Goal: Task Accomplishment & Management: Use online tool/utility

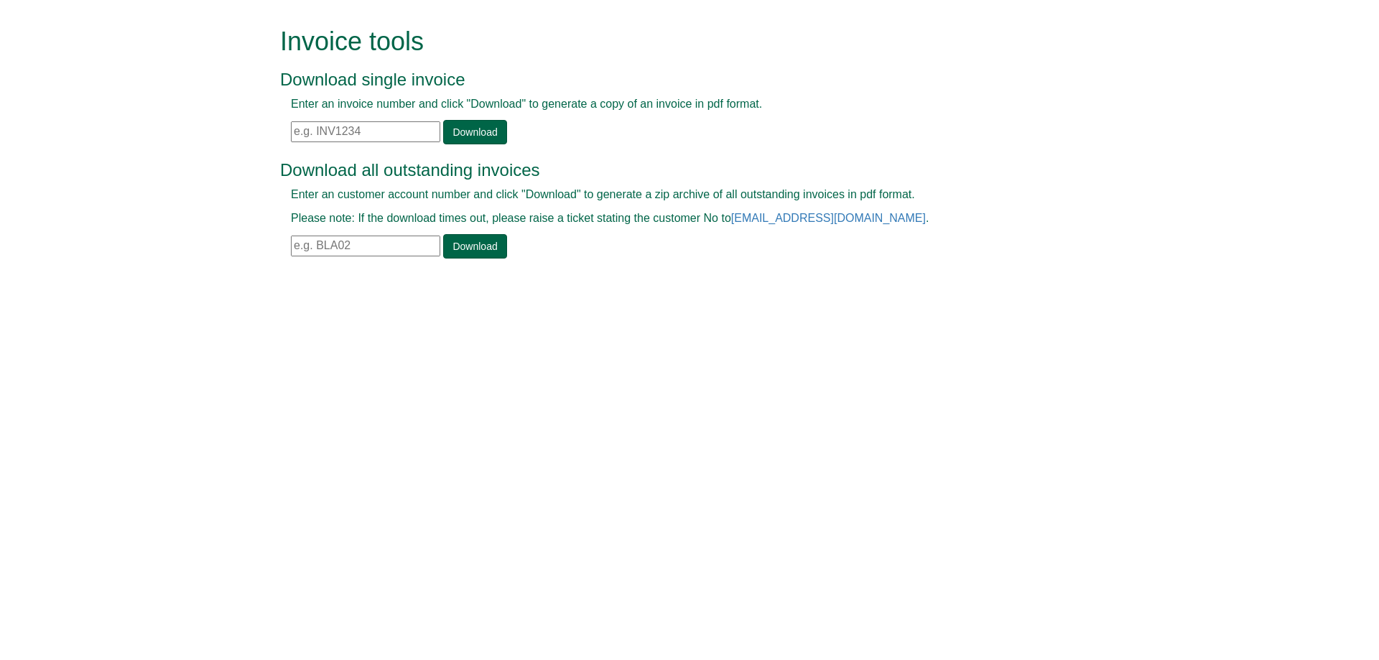
paste input "INV1401389"
type input "INV1401389"
click at [449, 140] on link "Download" at bounding box center [474, 132] width 63 height 24
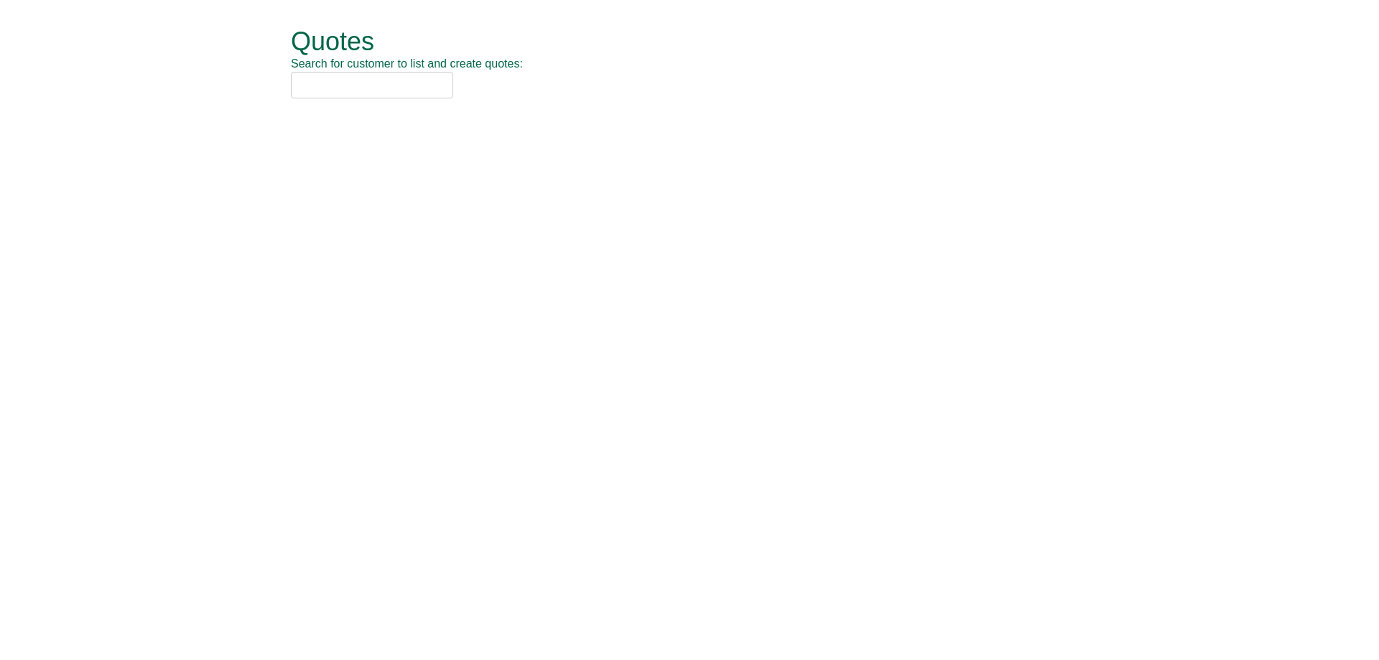
click at [392, 77] on input "text" at bounding box center [372, 85] width 162 height 27
click at [394, 83] on input "text" at bounding box center [372, 85] width 162 height 27
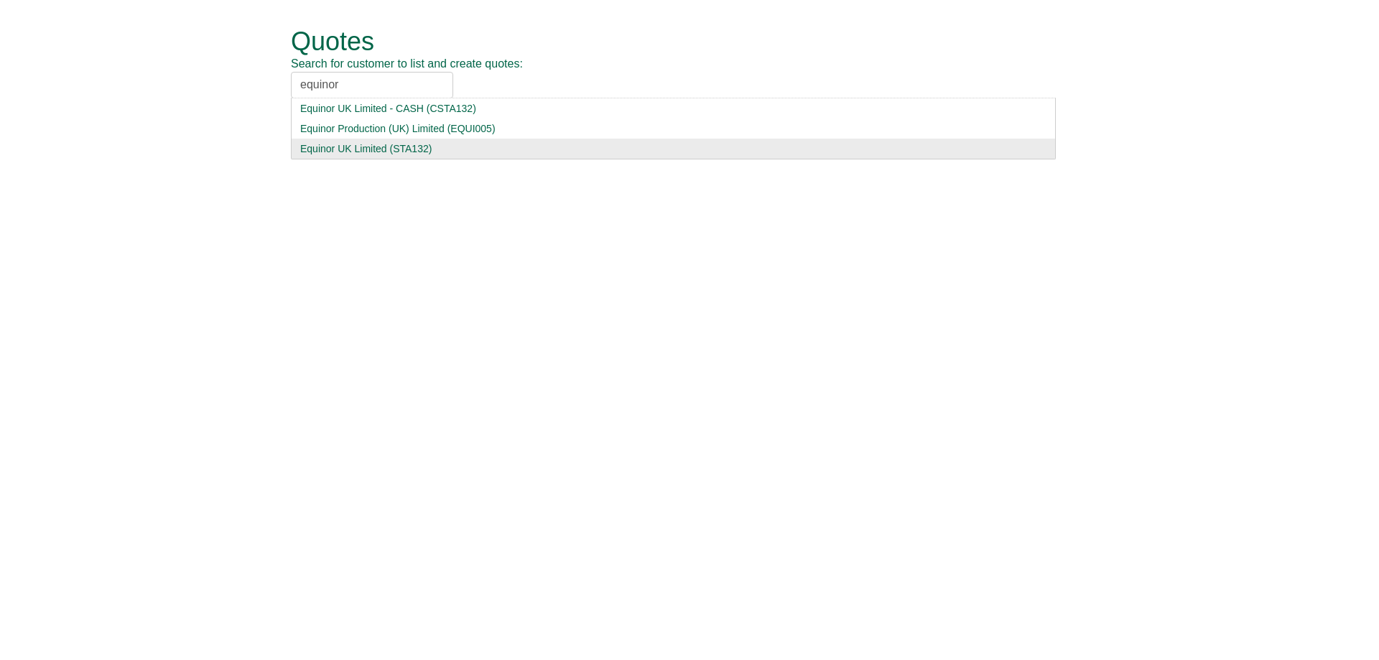
type input "equinor"
click at [427, 146] on div "Equinor UK Limited (STA132)" at bounding box center [673, 148] width 746 height 14
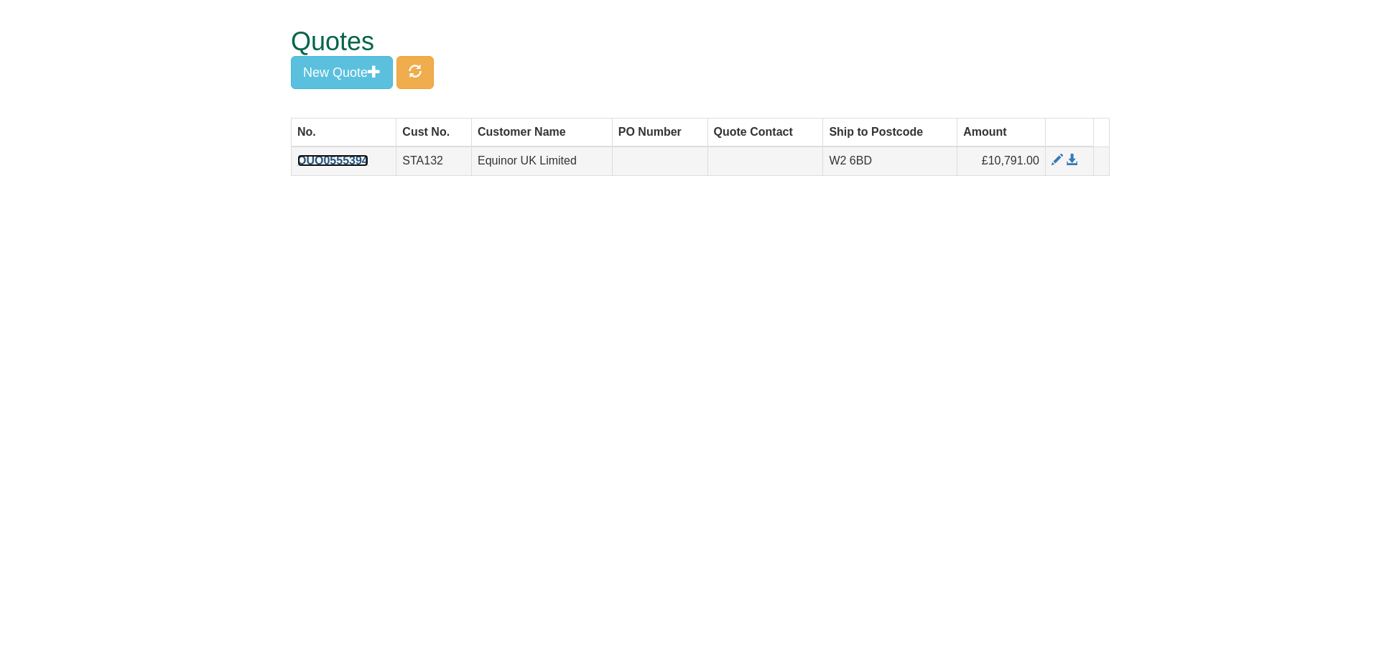
click at [337, 158] on link "QUO0555394" at bounding box center [332, 160] width 71 height 12
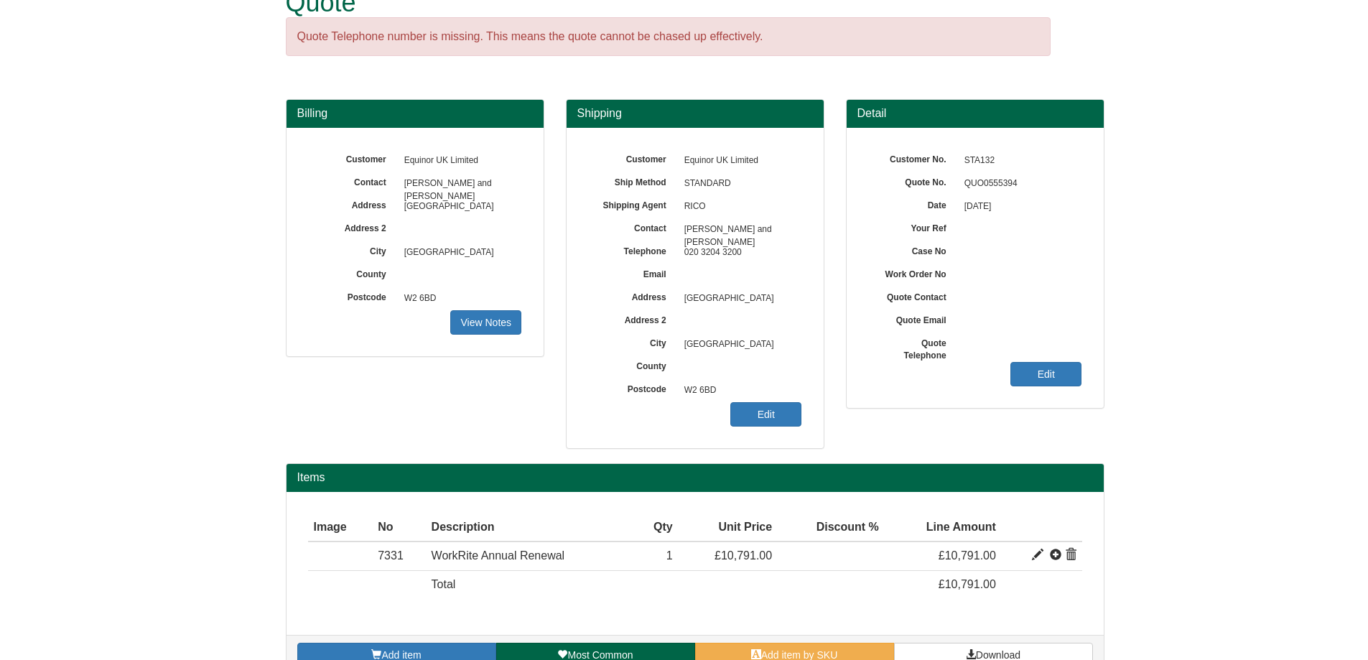
scroll to position [68, 0]
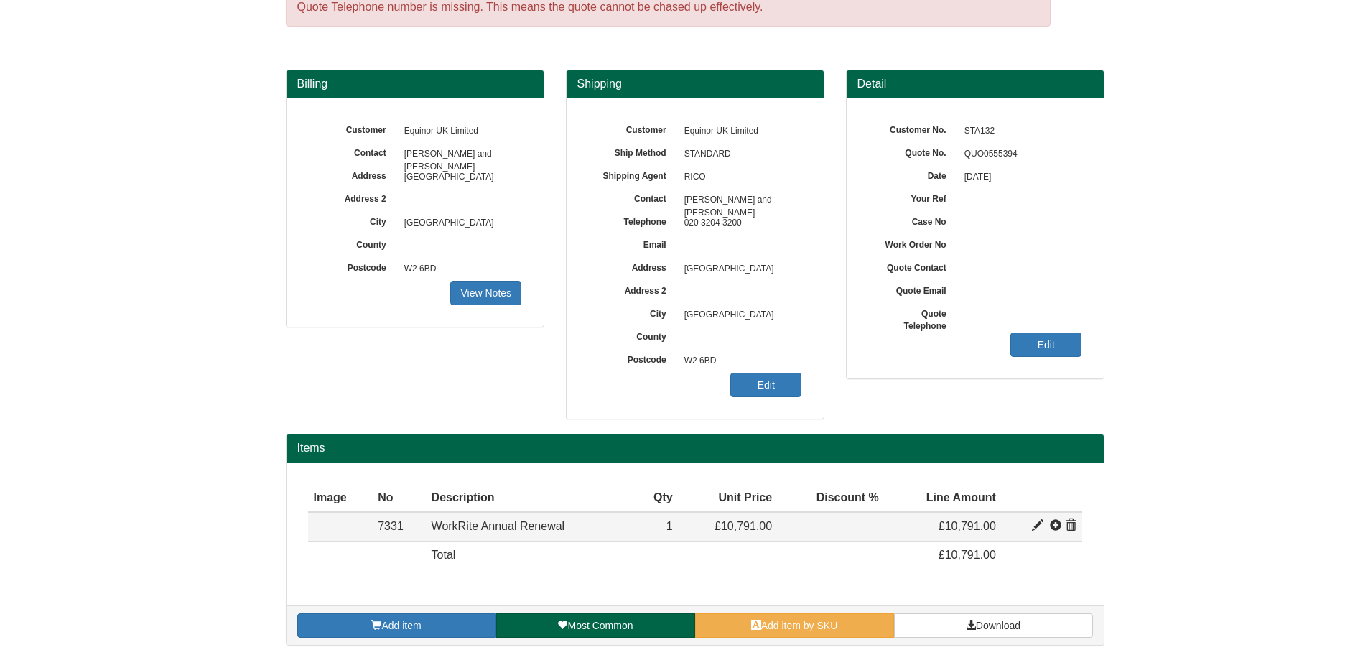
click at [1037, 527] on span at bounding box center [1037, 525] width 11 height 11
type input "WorkRite Annual Renewal"
type input "9245.25"
type input "32.99"
type input "10791.00"
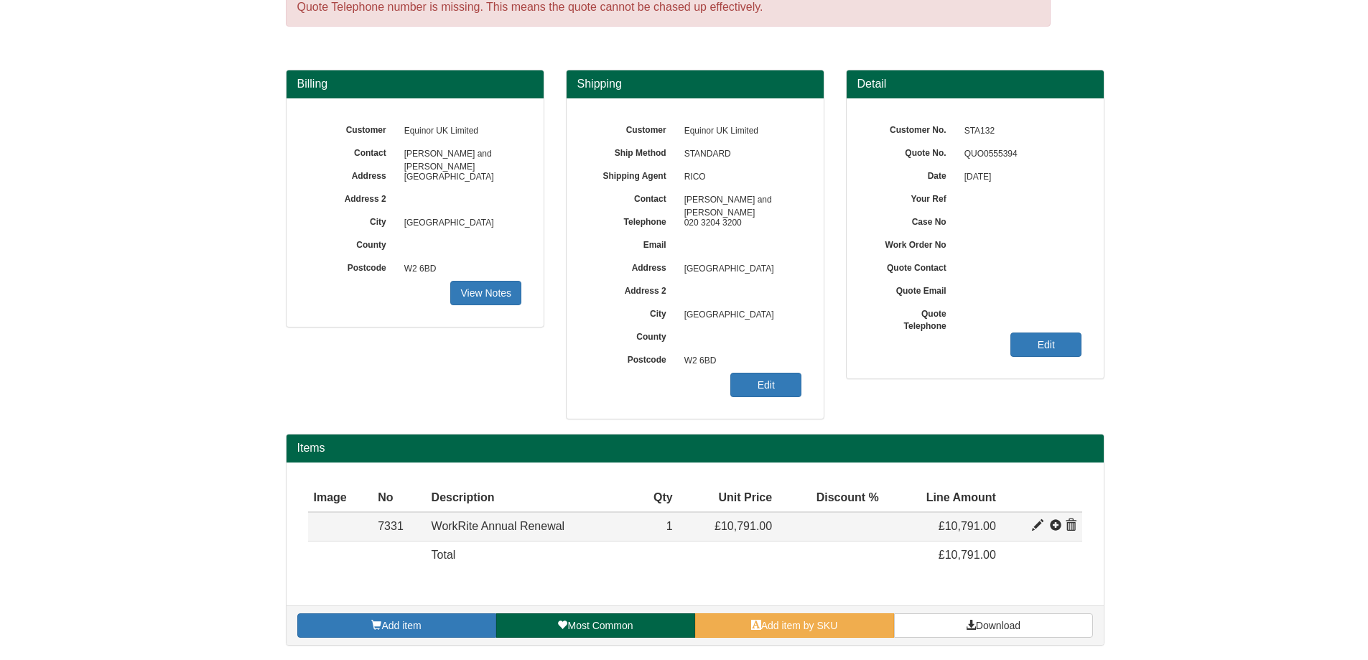
type input "1"
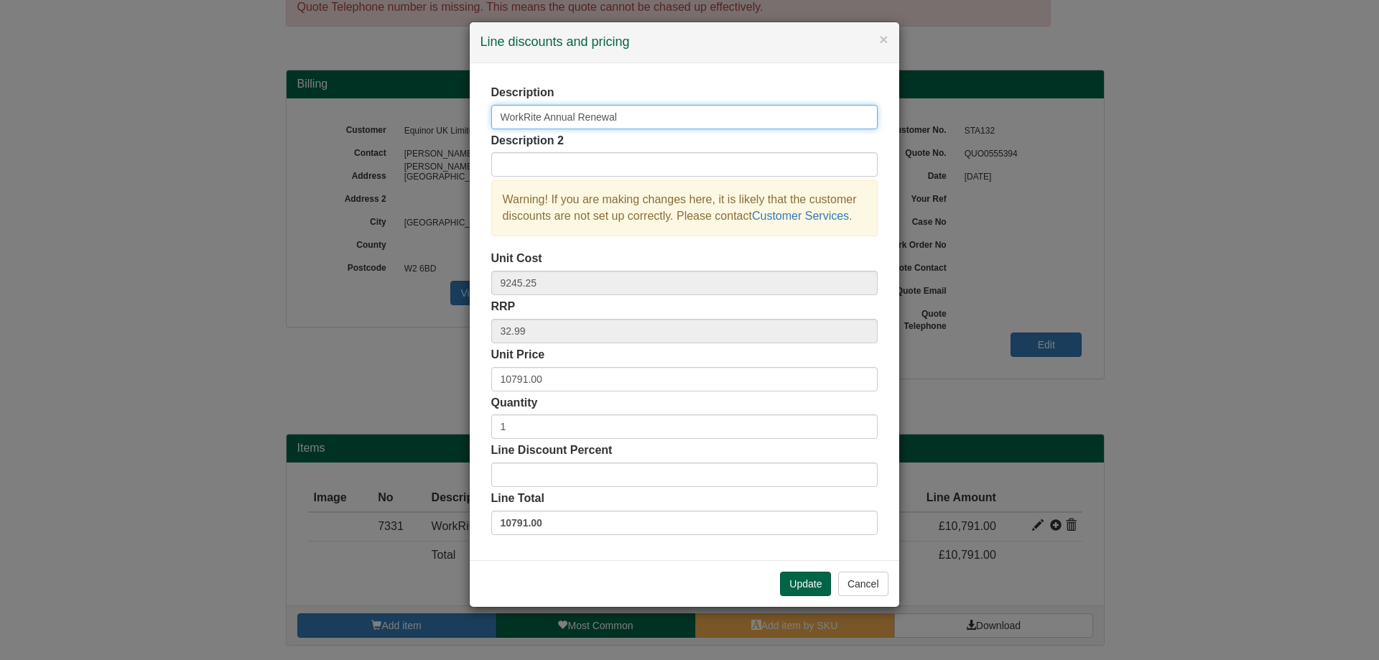
drag, startPoint x: 543, startPoint y: 116, endPoint x: 491, endPoint y: 118, distance: 51.7
click at [491, 118] on input "WorkRite Annual Renewal" at bounding box center [684, 117] width 386 height 24
type input "Cardnius Annual Renewal"
click at [646, 123] on input "Cardnius Annual Renewal" at bounding box center [684, 117] width 386 height 24
click at [786, 585] on button "Update" at bounding box center [805, 584] width 51 height 24
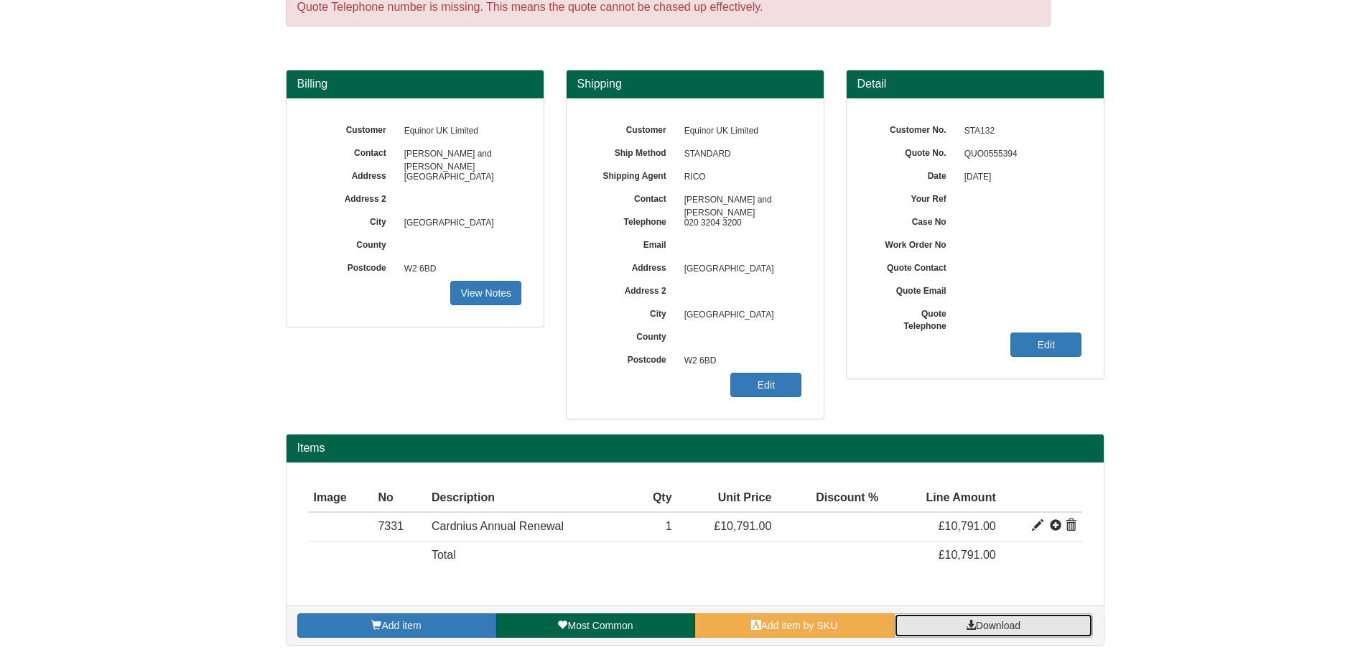
click at [1038, 627] on link "Download" at bounding box center [993, 625] width 199 height 24
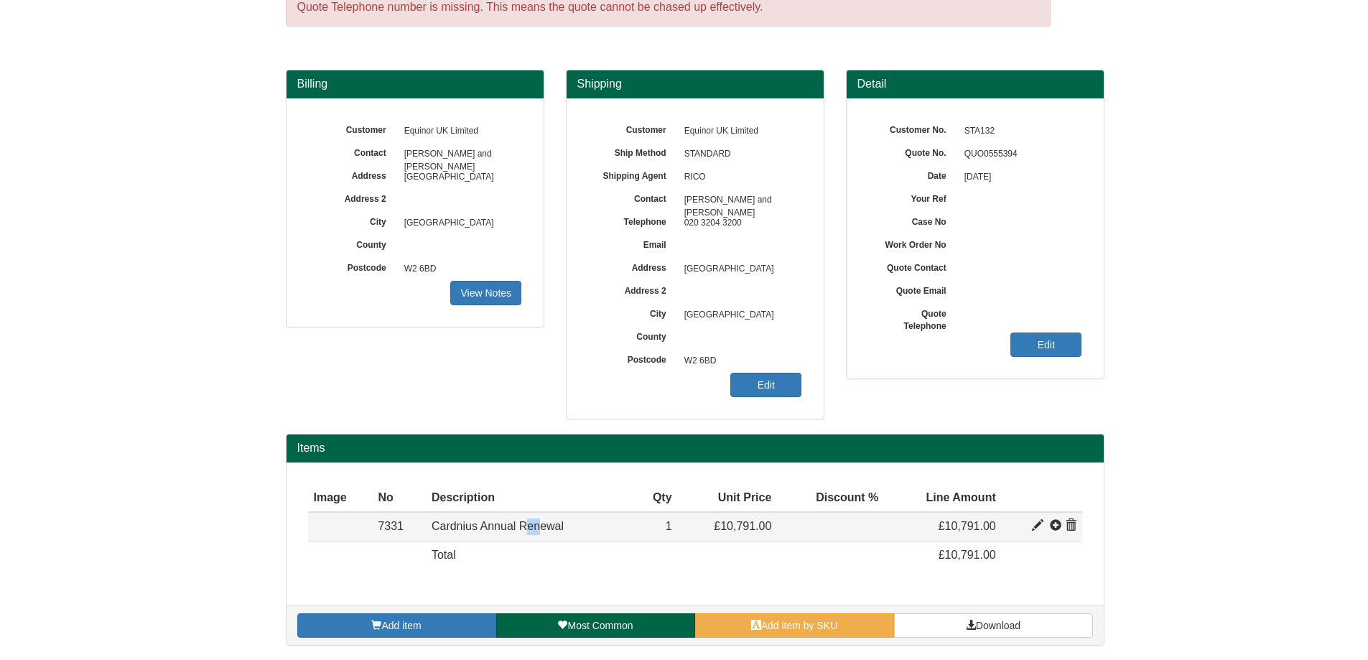
drag, startPoint x: 541, startPoint y: 529, endPoint x: 526, endPoint y: 523, distance: 15.7
click at [523, 523] on span "Cardnius Annual Renewal" at bounding box center [498, 526] width 132 height 12
click at [536, 525] on span "Cardnius Annual Renewal" at bounding box center [498, 526] width 132 height 12
click at [1039, 523] on span at bounding box center [1037, 525] width 11 height 11
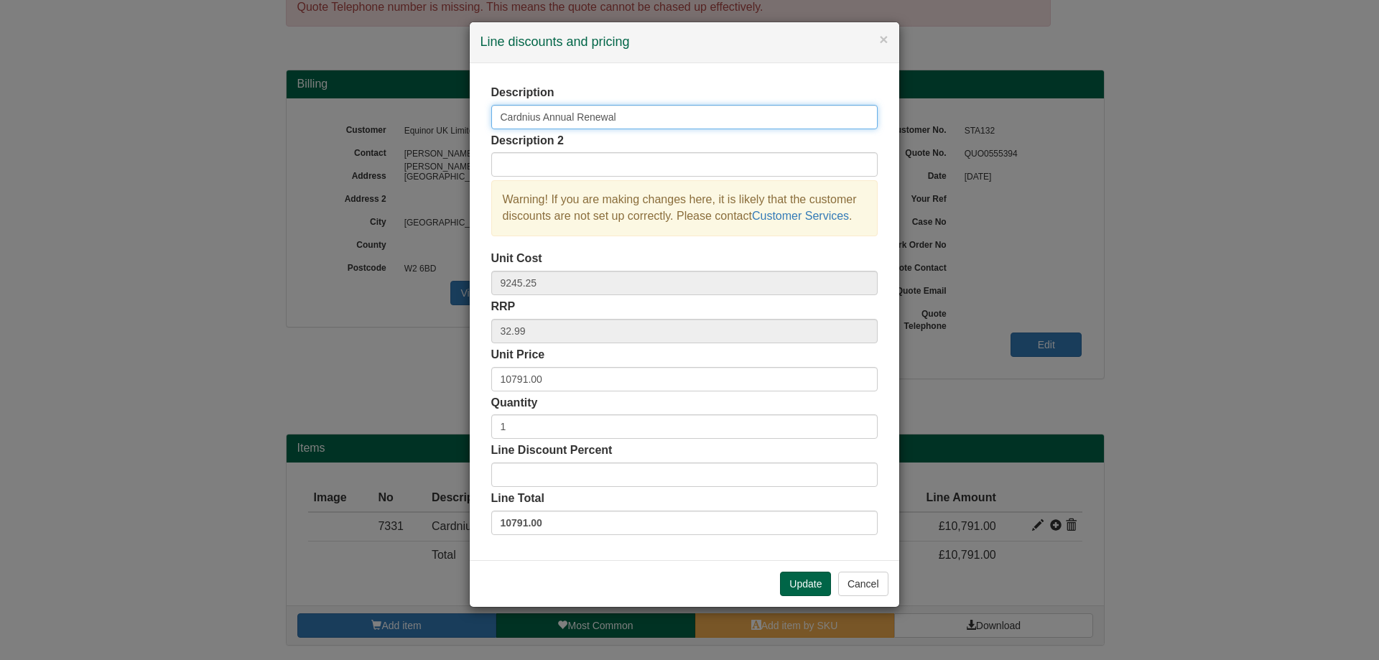
click at [542, 114] on input "Cardnius Annual Renewal" at bounding box center [684, 117] width 386 height 24
click at [540, 119] on input "Cardnius Annual Renewal" at bounding box center [684, 117] width 386 height 24
type input "Cardinus Annual Renewal"
click at [809, 574] on button "Update" at bounding box center [805, 584] width 51 height 24
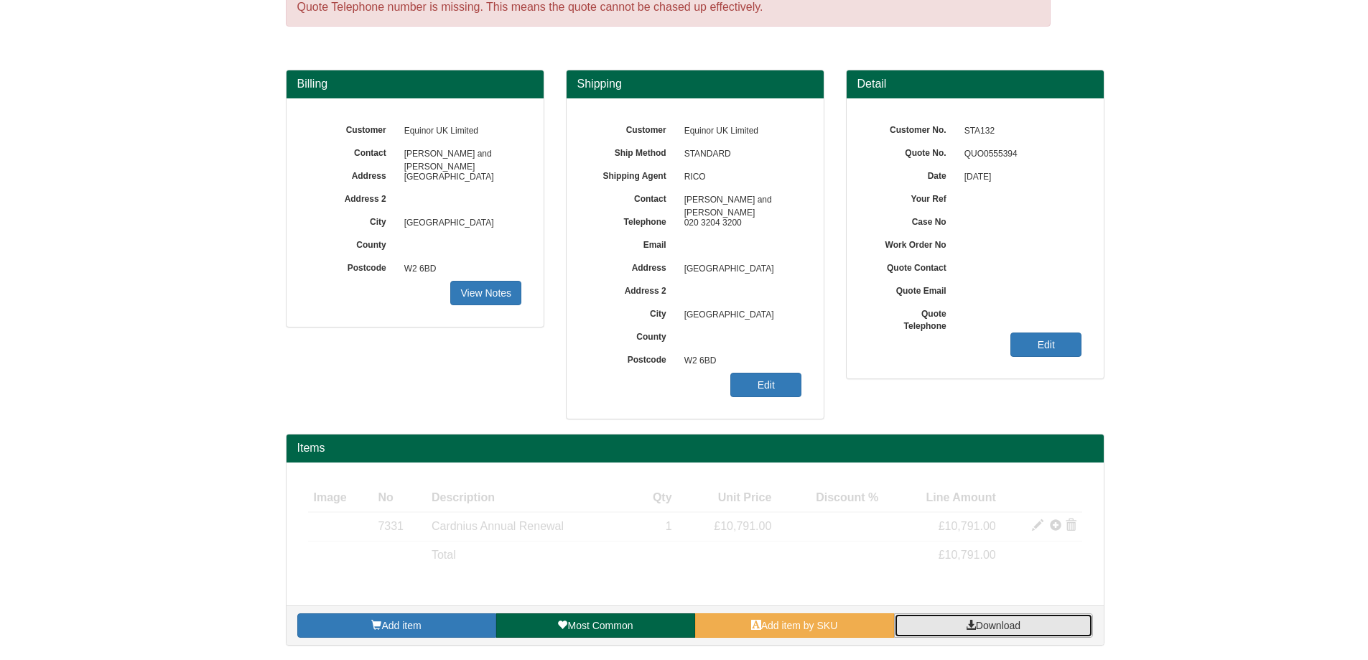
click at [987, 624] on span "Download" at bounding box center [998, 625] width 45 height 11
